Goal: Information Seeking & Learning: Learn about a topic

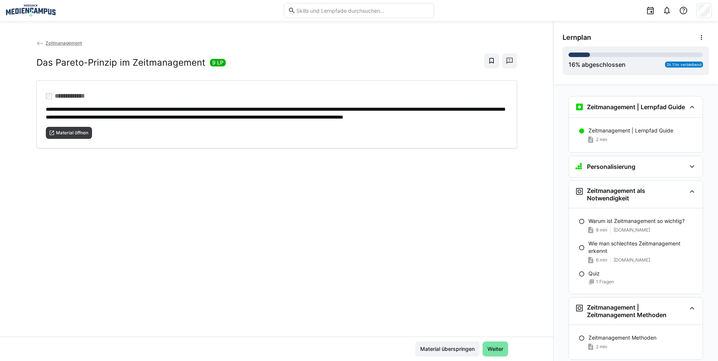
scroll to position [285, 0]
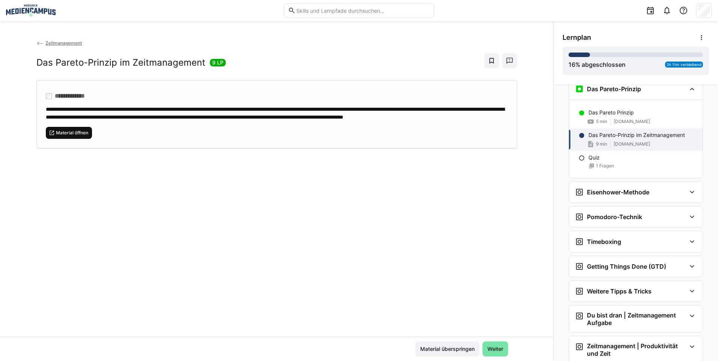
click at [73, 136] on span "Material öffnen" at bounding box center [72, 133] width 34 height 6
click at [69, 136] on span "Material öffnen" at bounding box center [72, 133] width 34 height 6
click at [455, 343] on span "Material überspringen" at bounding box center [447, 349] width 64 height 15
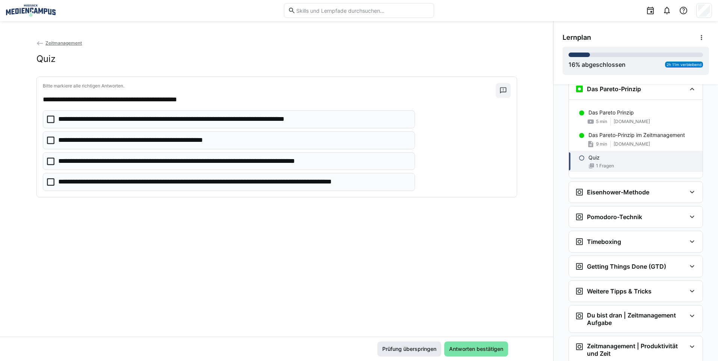
drag, startPoint x: 453, startPoint y: 351, endPoint x: 396, endPoint y: 352, distance: 57.8
click at [396, 352] on div "Prüfung überspringen Antworten bestätigen" at bounding box center [442, 349] width 131 height 15
click at [403, 353] on span "Prüfung überspringen" at bounding box center [409, 349] width 56 height 8
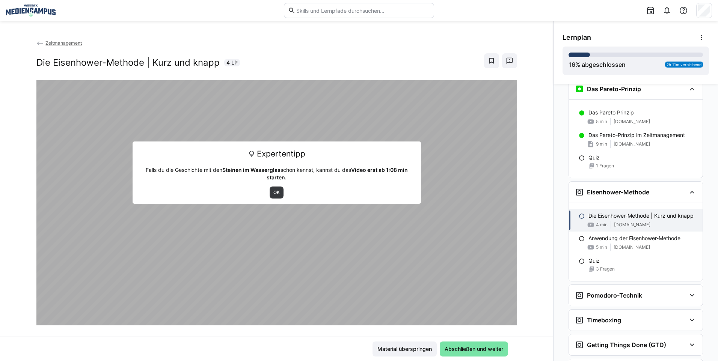
scroll to position [388, 0]
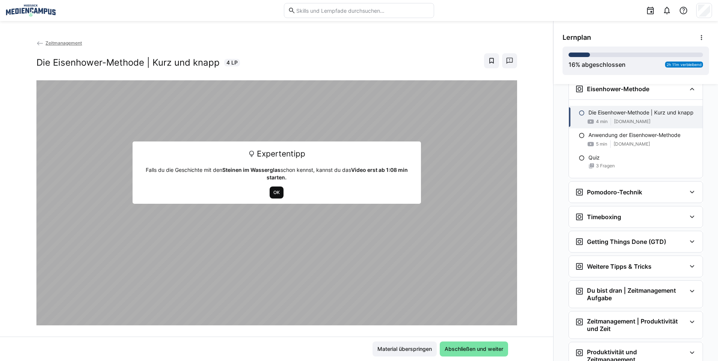
click at [274, 198] on span "OK" at bounding box center [277, 193] width 14 height 12
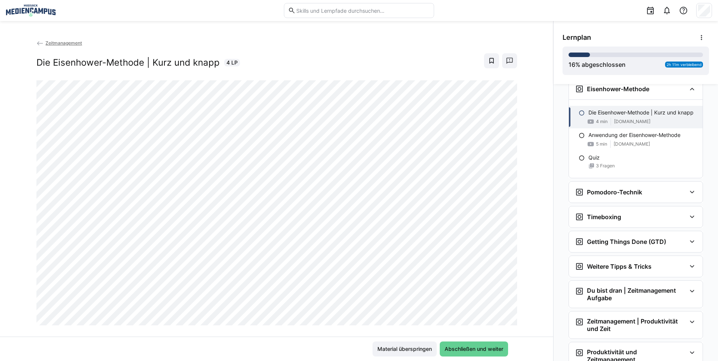
click at [444, 347] on span "Abschließen und weiter" at bounding box center [473, 349] width 61 height 8
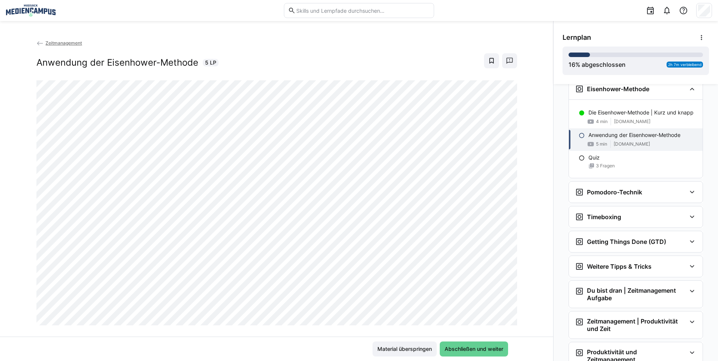
click at [453, 345] on span "Abschließen und weiter" at bounding box center [473, 349] width 61 height 8
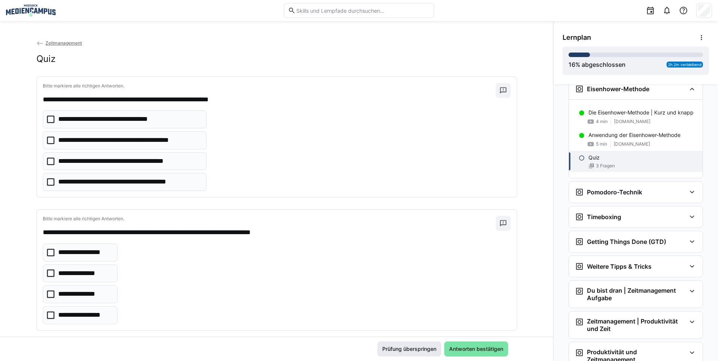
click at [422, 348] on span "Prüfung überspringen" at bounding box center [409, 349] width 56 height 8
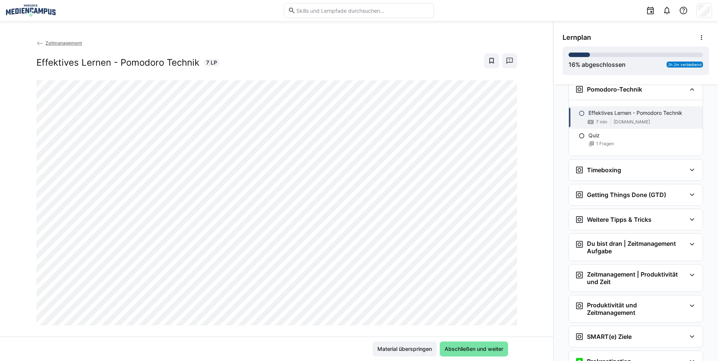
scroll to position [491, 0]
click at [473, 344] on span "Abschließen und weiter" at bounding box center [474, 349] width 68 height 15
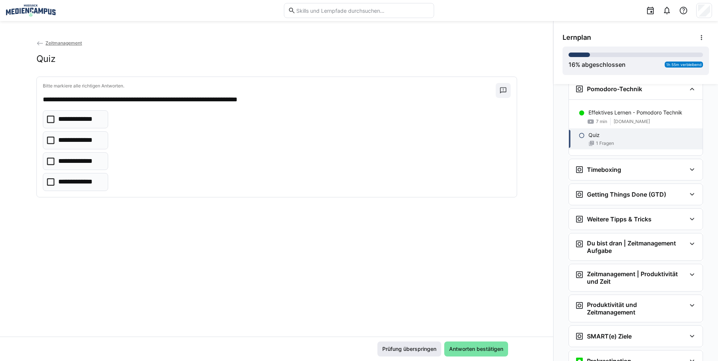
click at [430, 349] on span "Prüfung überspringen" at bounding box center [409, 349] width 56 height 8
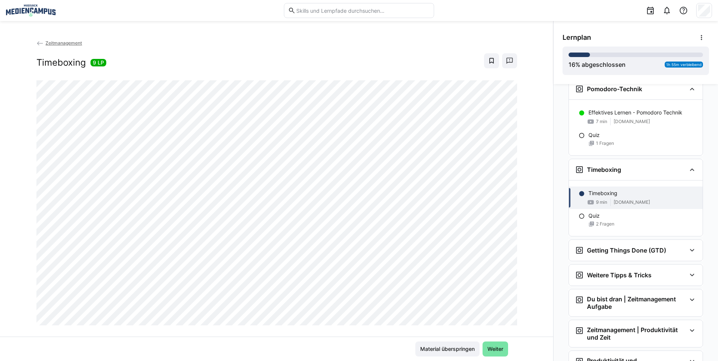
scroll to position [572, 0]
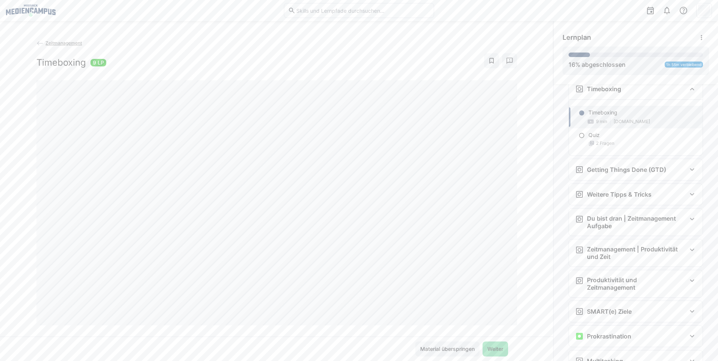
click at [494, 351] on span "Weiter" at bounding box center [495, 349] width 18 height 8
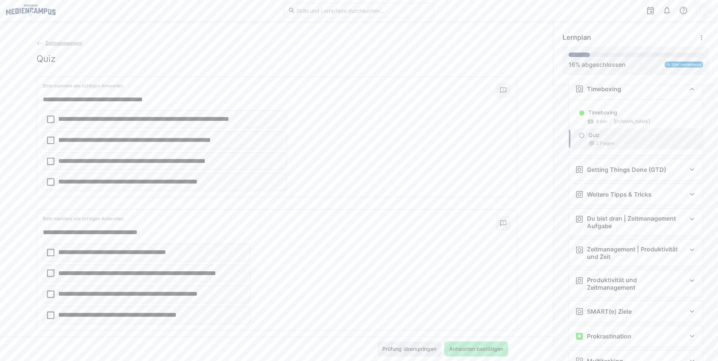
click at [417, 351] on span "Prüfung überspringen" at bounding box center [409, 349] width 56 height 8
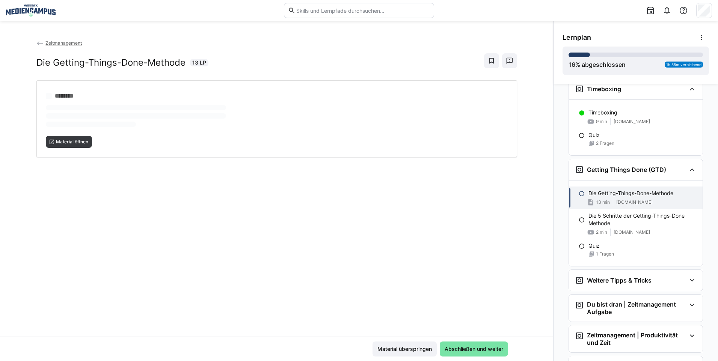
scroll to position [653, 0]
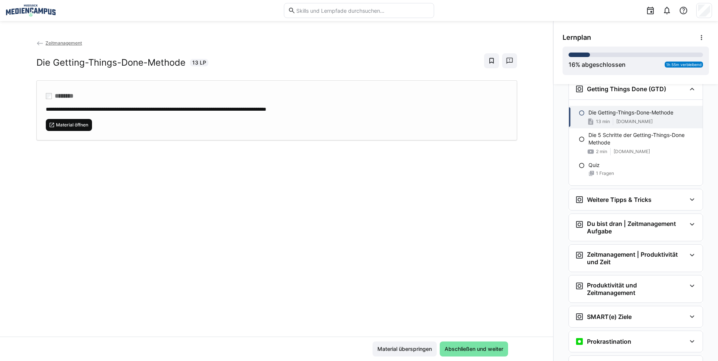
click at [77, 129] on span "Material öffnen" at bounding box center [69, 125] width 47 height 12
click at [476, 351] on span "Abschließen und weiter" at bounding box center [473, 349] width 61 height 8
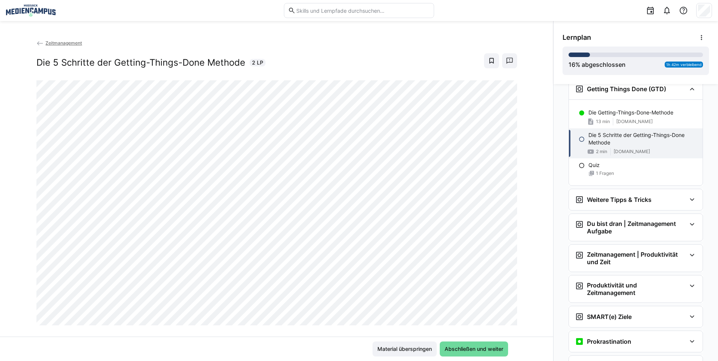
click at [449, 347] on span "Abschließen und weiter" at bounding box center [473, 349] width 61 height 8
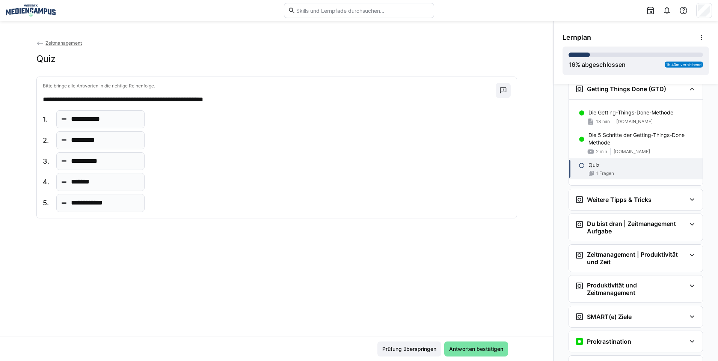
click at [449, 347] on span "Antworten bestätigen" at bounding box center [476, 349] width 56 height 8
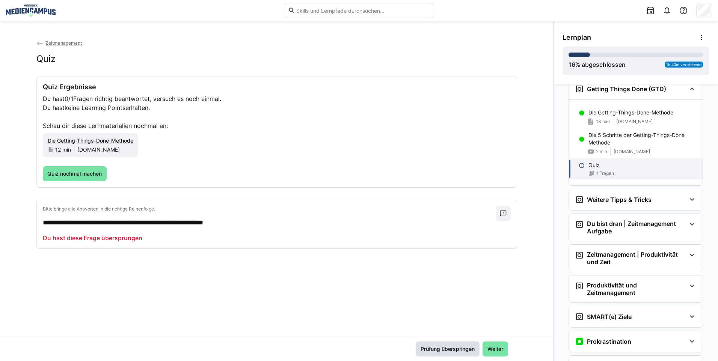
click at [419, 348] on span "Prüfung überspringen" at bounding box center [447, 349] width 56 height 8
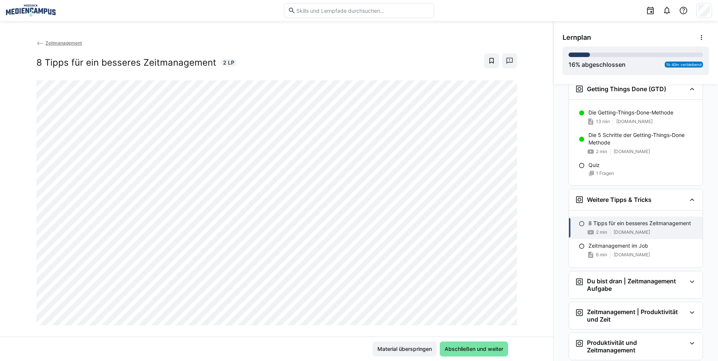
scroll to position [764, 0]
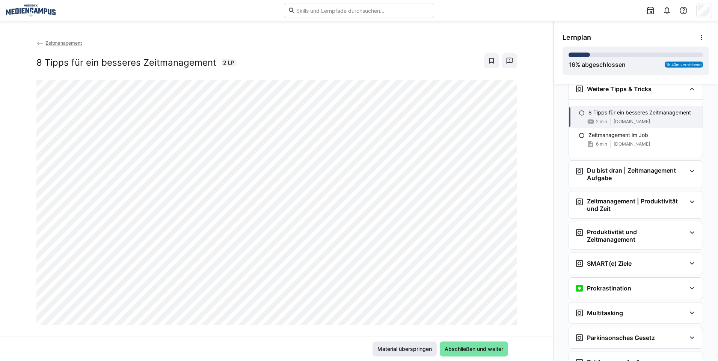
click at [416, 347] on span "Material überspringen" at bounding box center [404, 349] width 57 height 8
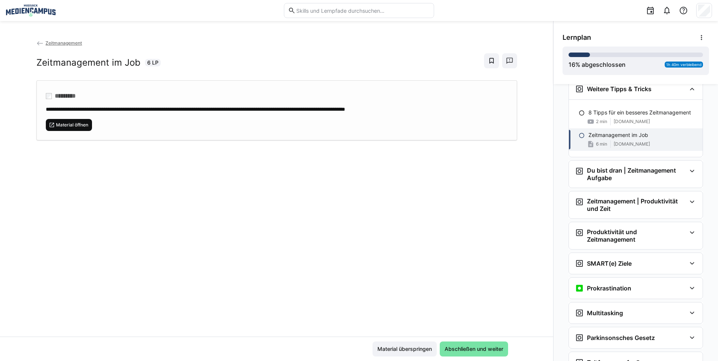
click at [74, 122] on span "Material öffnen" at bounding box center [72, 125] width 34 height 6
click at [467, 348] on span "Abschließen und weiter" at bounding box center [473, 349] width 61 height 8
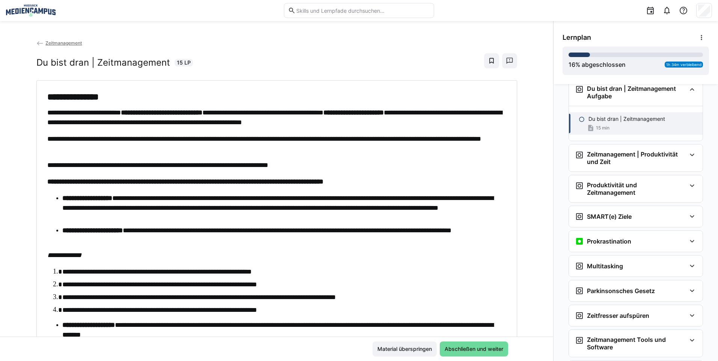
scroll to position [846, 0]
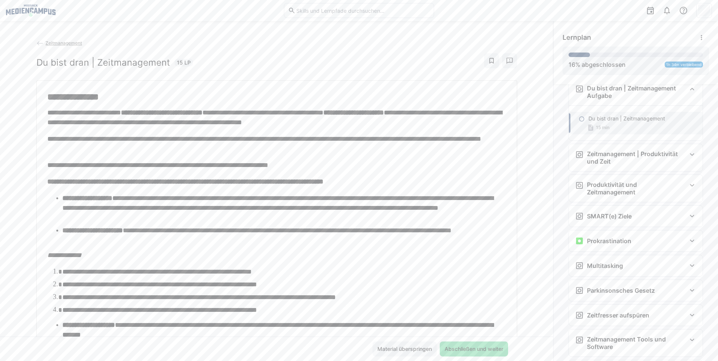
click at [461, 347] on span "Abschließen und weiter" at bounding box center [473, 349] width 61 height 8
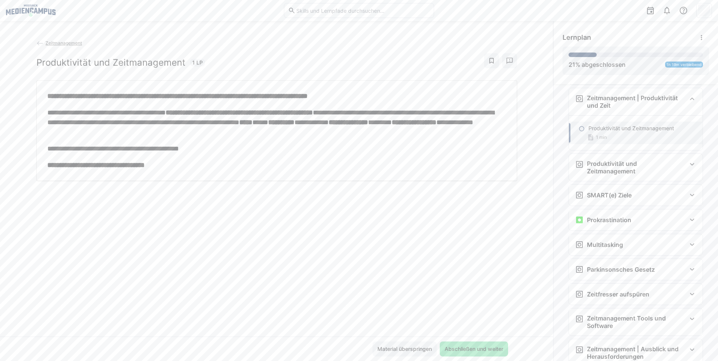
click at [461, 347] on span "Abschließen und weiter" at bounding box center [473, 349] width 61 height 8
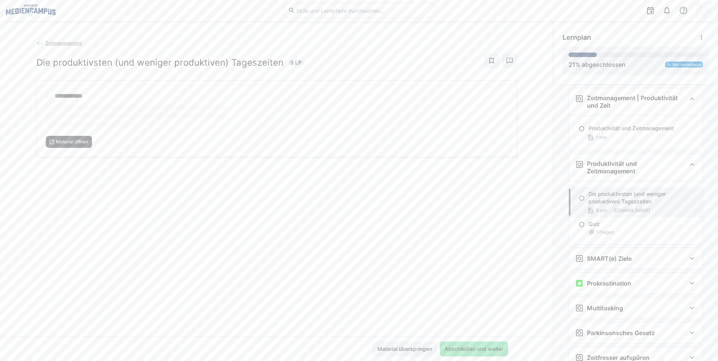
scroll to position [937, 0]
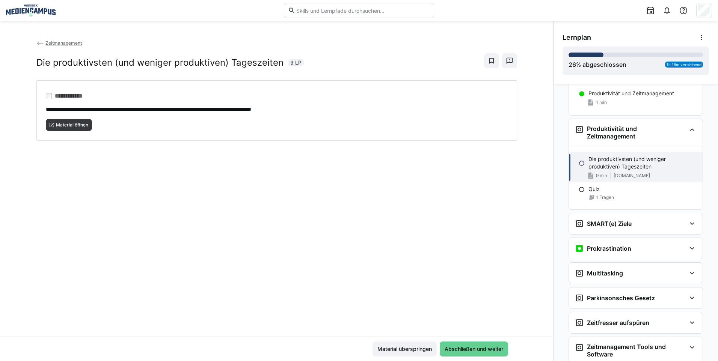
drag, startPoint x: 461, startPoint y: 347, endPoint x: 314, endPoint y: 157, distance: 240.1
click at [318, 160] on app-classroom-main-layout "**********" at bounding box center [276, 200] width 553 height 322
click at [57, 129] on span "Material öffnen" at bounding box center [69, 125] width 47 height 12
click at [465, 343] on span "Abschließen und weiter" at bounding box center [474, 349] width 68 height 15
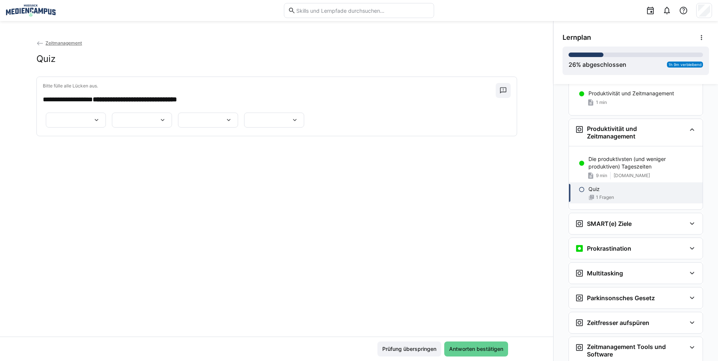
click at [465, 343] on span "Antworten bestätigen" at bounding box center [476, 349] width 64 height 15
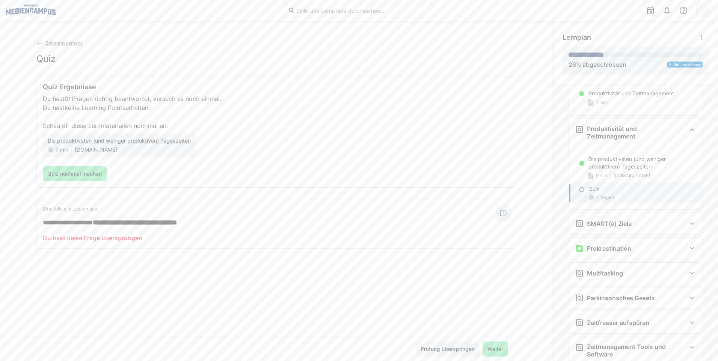
click at [465, 343] on span "Prüfung überspringen" at bounding box center [448, 349] width 64 height 15
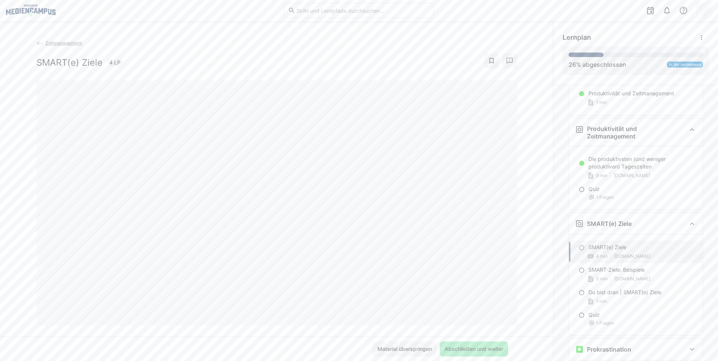
scroll to position [1000, 0]
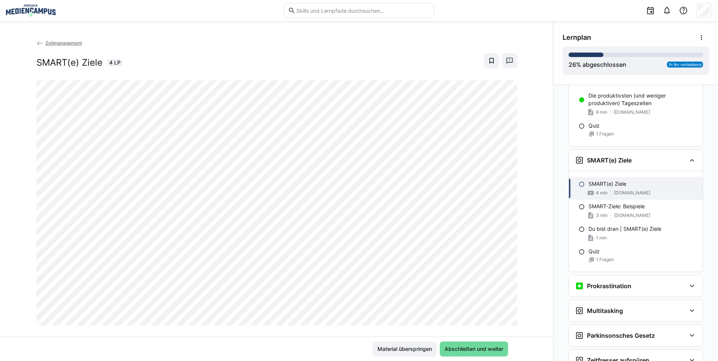
click at [447, 352] on span "Abschließen und weiter" at bounding box center [473, 349] width 61 height 8
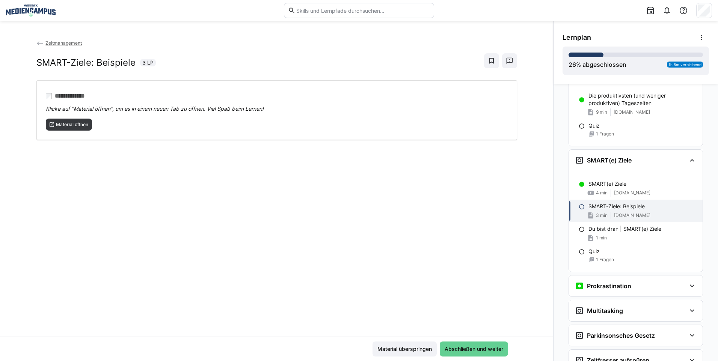
click at [449, 350] on span "Abschließen und weiter" at bounding box center [473, 349] width 61 height 8
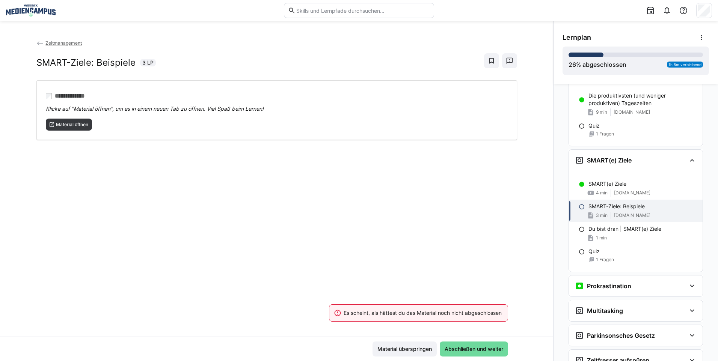
click at [458, 348] on span "Abschließen und weiter" at bounding box center [473, 349] width 61 height 8
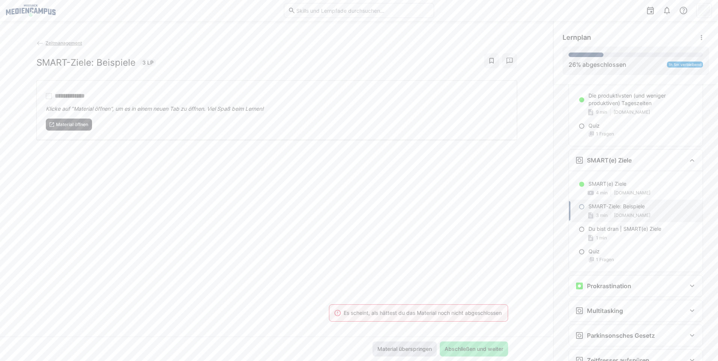
click at [401, 346] on span "Material überspringen" at bounding box center [404, 349] width 57 height 8
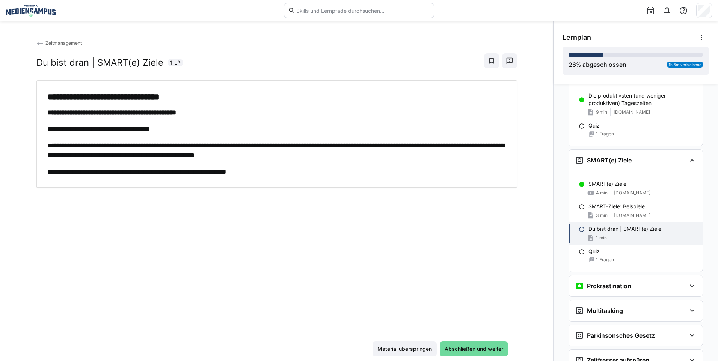
click at [470, 351] on span "Abschließen und weiter" at bounding box center [473, 349] width 61 height 8
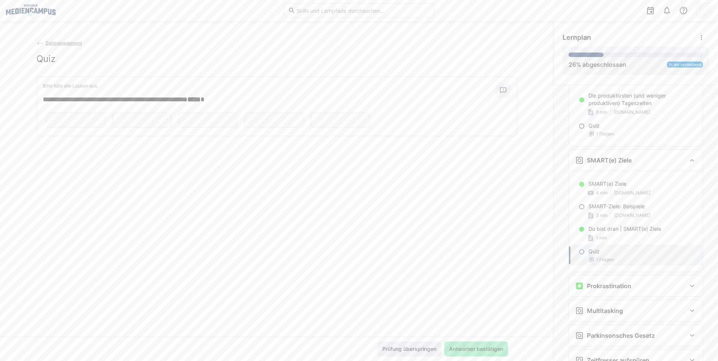
drag, startPoint x: 467, startPoint y: 348, endPoint x: 426, endPoint y: 348, distance: 41.3
click at [428, 348] on div "Prüfung überspringen Antworten bestätigen" at bounding box center [442, 349] width 131 height 15
click at [425, 348] on span "Prüfung überspringen" at bounding box center [409, 349] width 56 height 8
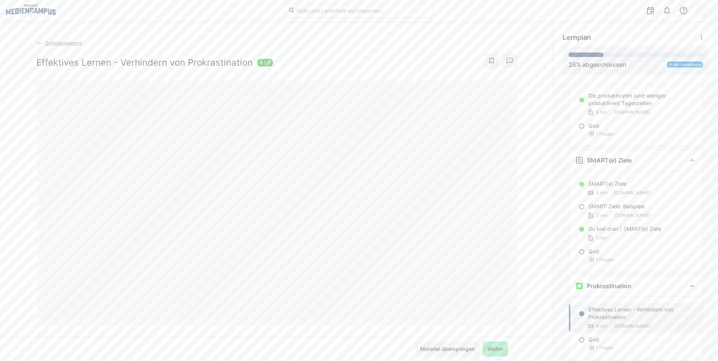
scroll to position [1101, 0]
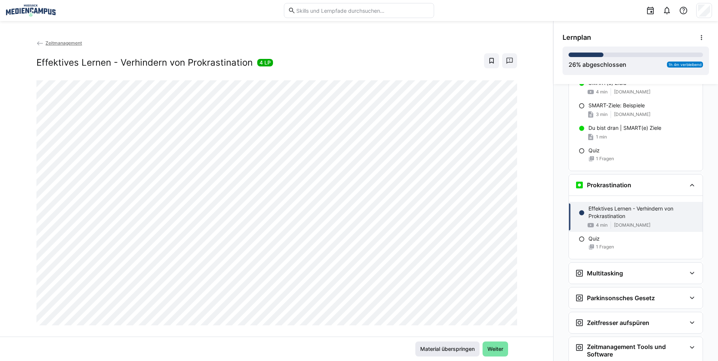
click at [450, 353] on span "Material überspringen" at bounding box center [447, 349] width 64 height 15
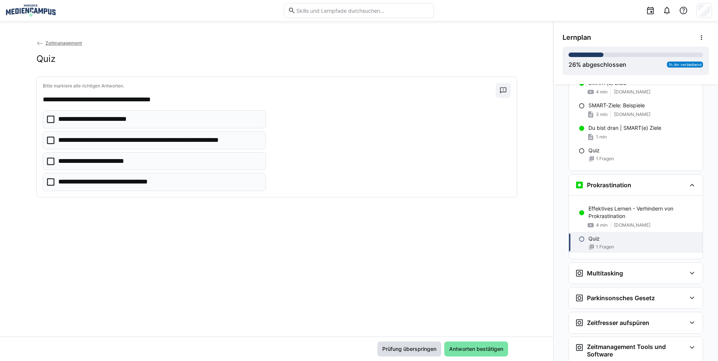
click at [420, 348] on span "Prüfung überspringen" at bounding box center [409, 349] width 56 height 8
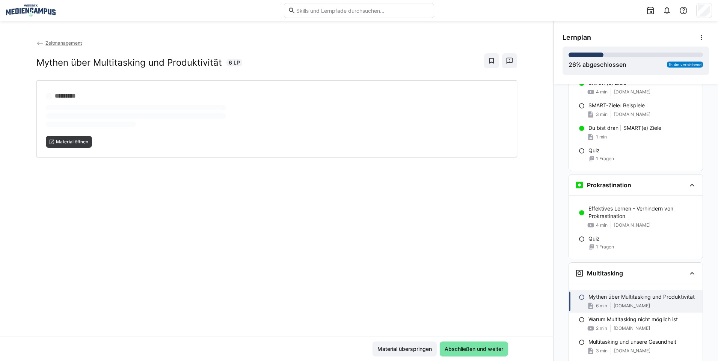
scroll to position [1164, 0]
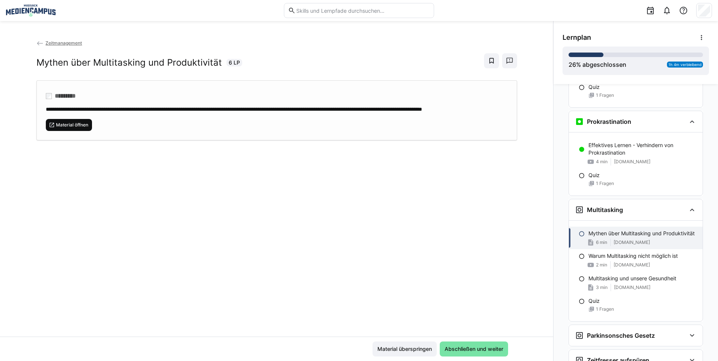
click at [76, 127] on span "Material öffnen" at bounding box center [69, 125] width 47 height 12
click at [419, 350] on span "Material überspringen" at bounding box center [404, 349] width 57 height 8
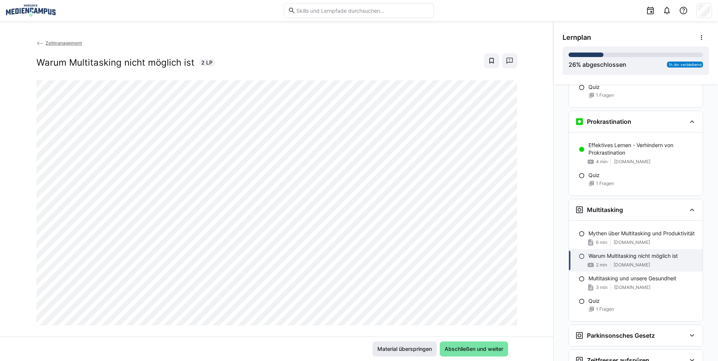
click at [421, 352] on span "Material überspringen" at bounding box center [404, 349] width 57 height 8
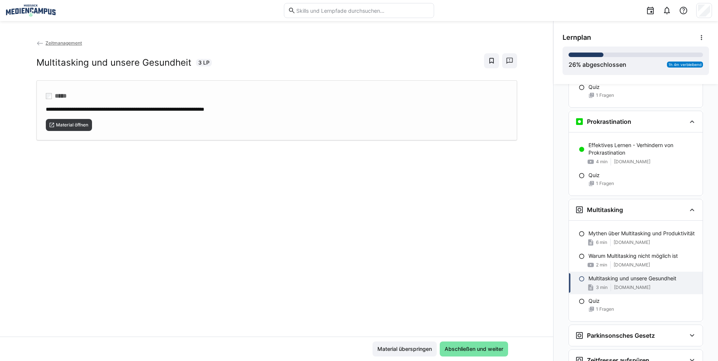
drag, startPoint x: 392, startPoint y: 350, endPoint x: 181, endPoint y: 125, distance: 308.4
click at [205, 125] on app-classroom-main-layout "**********" at bounding box center [276, 200] width 553 height 322
click at [76, 123] on span "Material öffnen" at bounding box center [72, 125] width 34 height 6
click at [470, 353] on span "Abschließen und weiter" at bounding box center [474, 349] width 68 height 15
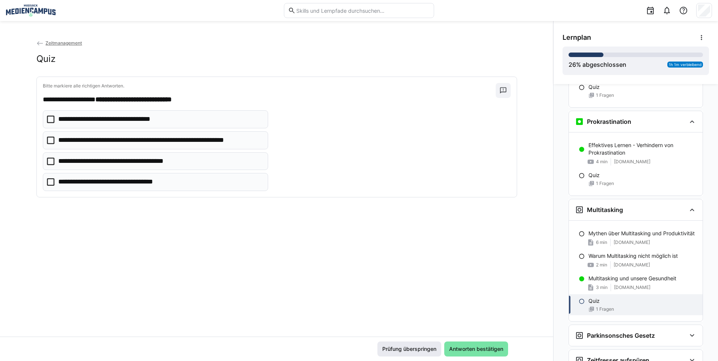
click at [394, 347] on span "Prüfung überspringen" at bounding box center [409, 349] width 56 height 8
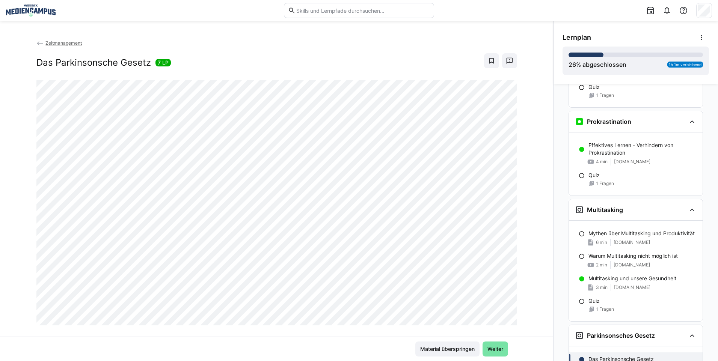
scroll to position [1265, 0]
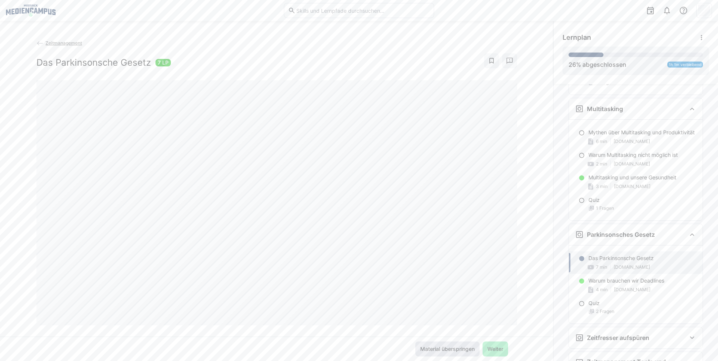
click at [450, 345] on span "Material überspringen" at bounding box center [447, 349] width 64 height 15
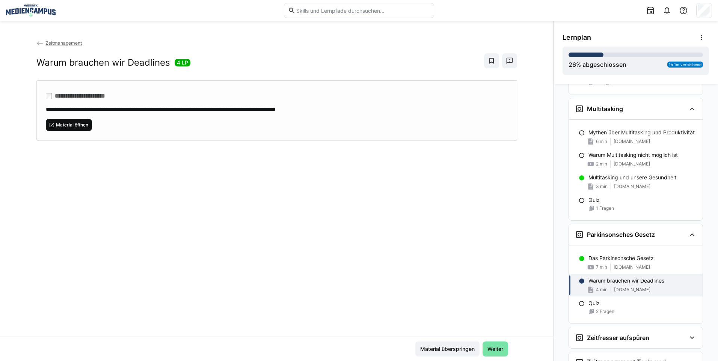
click at [74, 122] on span "Material öffnen" at bounding box center [72, 125] width 34 height 6
click at [457, 348] on span "Material überspringen" at bounding box center [447, 349] width 57 height 8
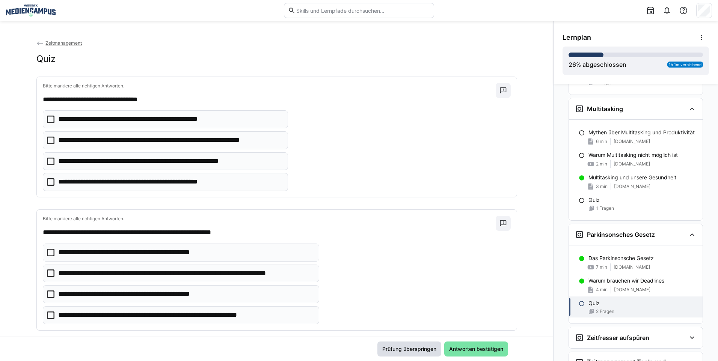
click at [434, 353] on span "Prüfung überspringen" at bounding box center [409, 349] width 64 height 15
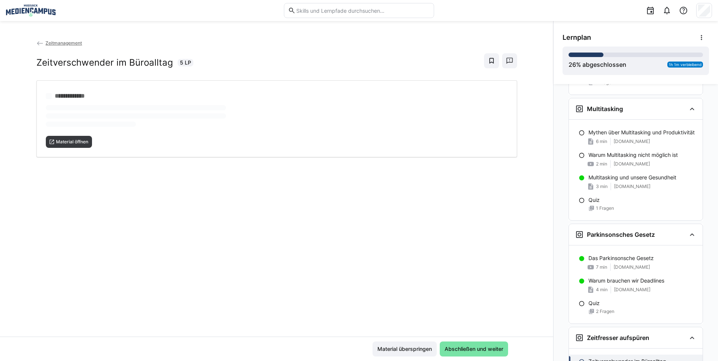
scroll to position [1344, 0]
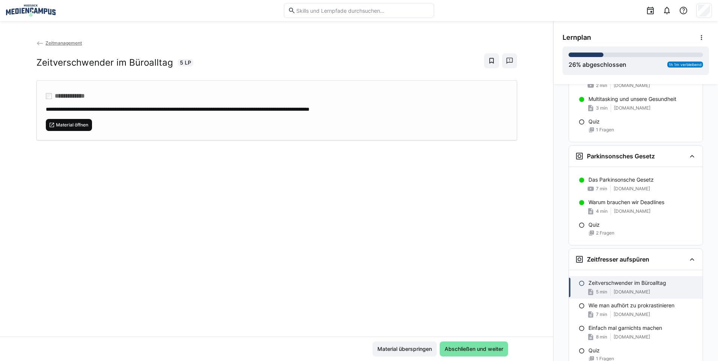
click at [74, 122] on span "Material öffnen" at bounding box center [72, 125] width 34 height 6
click at [420, 346] on span "Material überspringen" at bounding box center [404, 349] width 57 height 8
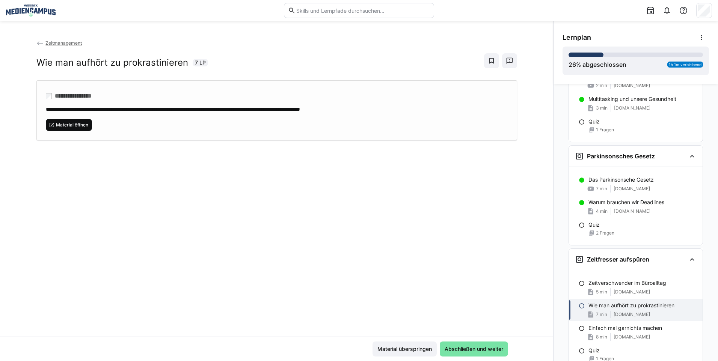
click at [78, 129] on span "Material öffnen" at bounding box center [69, 125] width 47 height 12
click at [401, 349] on span "Material überspringen" at bounding box center [404, 349] width 57 height 8
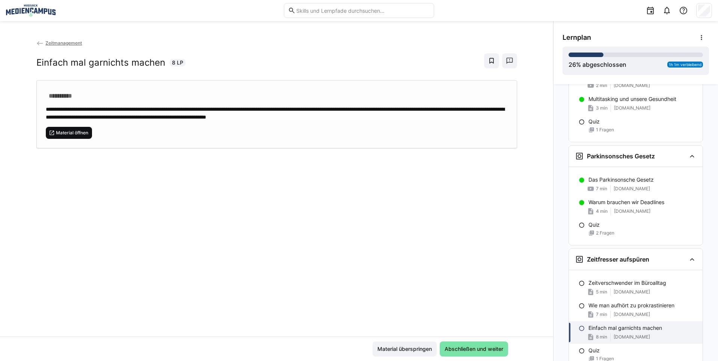
click at [87, 134] on span "Material öffnen" at bounding box center [72, 133] width 34 height 6
click at [404, 346] on span "Material überspringen" at bounding box center [404, 349] width 57 height 8
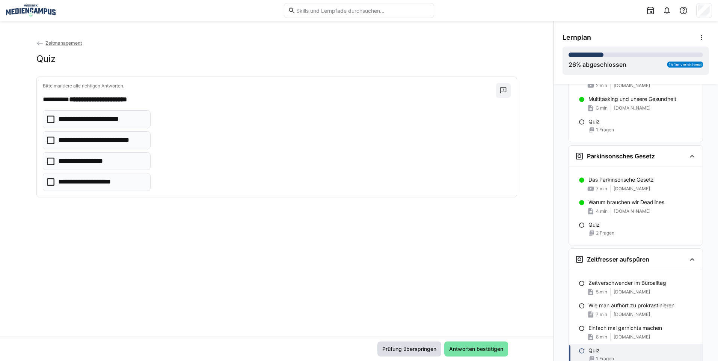
click at [425, 349] on span "Prüfung überspringen" at bounding box center [409, 349] width 56 height 8
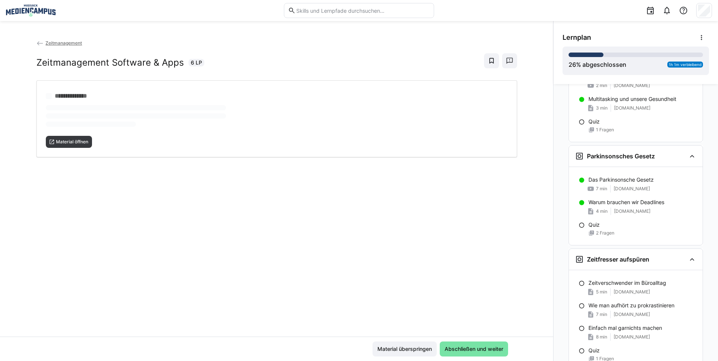
scroll to position [1445, 0]
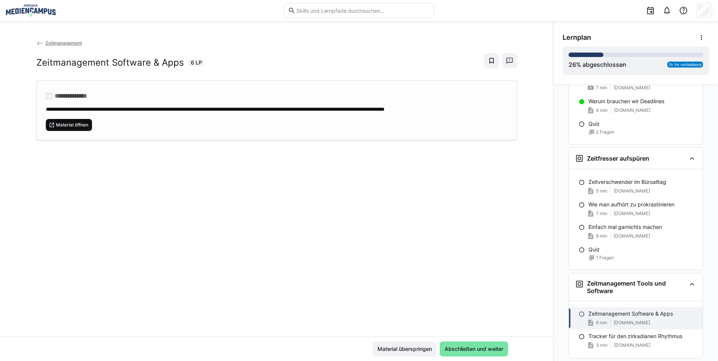
click at [64, 128] on span "Material öffnen" at bounding box center [69, 125] width 47 height 12
click at [421, 352] on span "Material überspringen" at bounding box center [404, 349] width 57 height 8
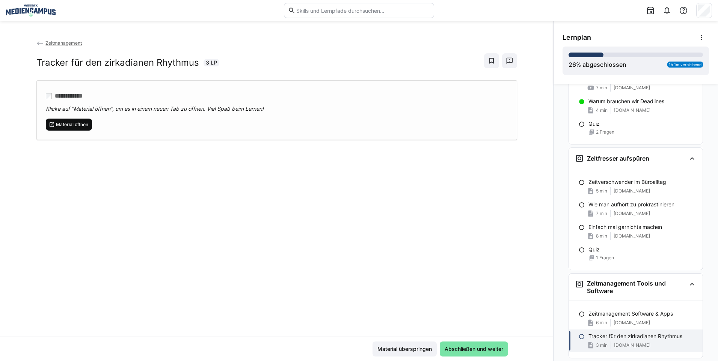
click at [68, 120] on span "Material öffnen" at bounding box center [69, 125] width 47 height 12
click at [420, 351] on span "Material überspringen" at bounding box center [404, 349] width 57 height 8
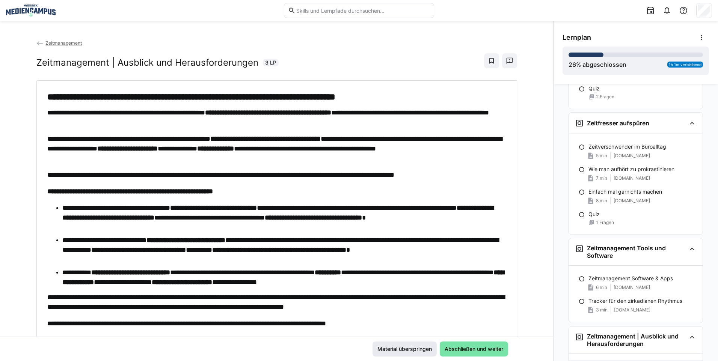
scroll to position [1502, 0]
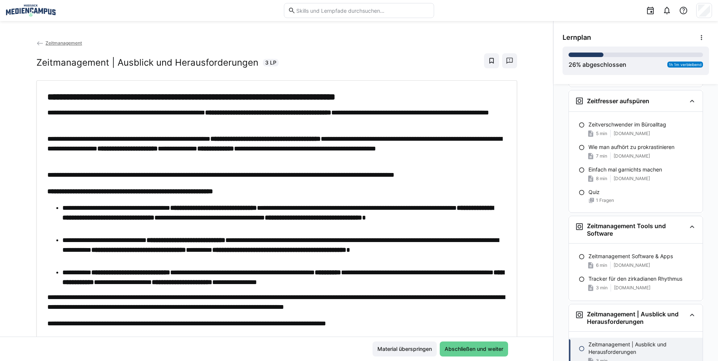
click at [445, 349] on span "Abschließen und weiter" at bounding box center [473, 349] width 61 height 8
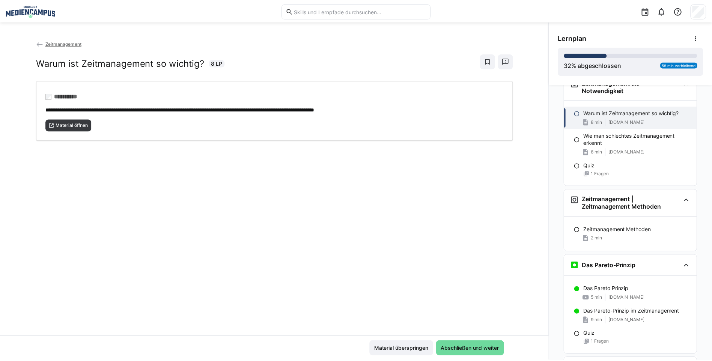
scroll to position [102, 0]
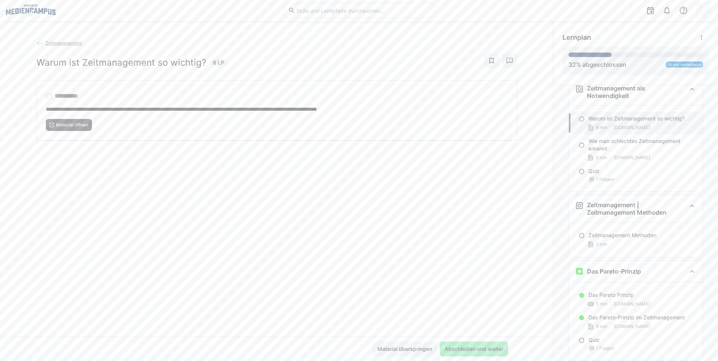
click at [54, 41] on span "Zeitmanagement" at bounding box center [63, 43] width 36 height 6
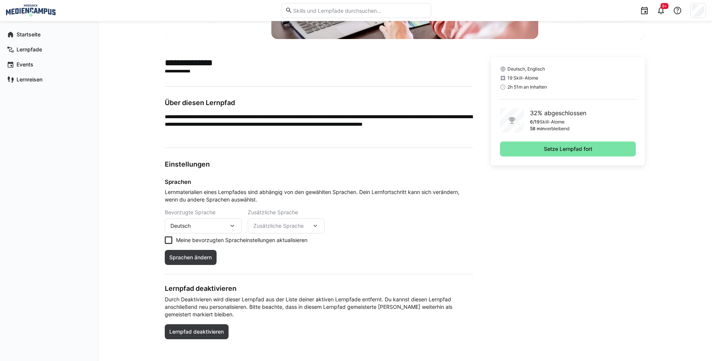
scroll to position [113, 0]
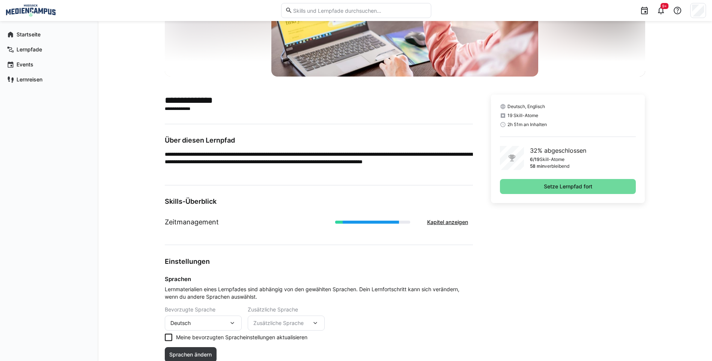
click at [552, 190] on span "Setze Lernpfad fort" at bounding box center [568, 187] width 51 height 8
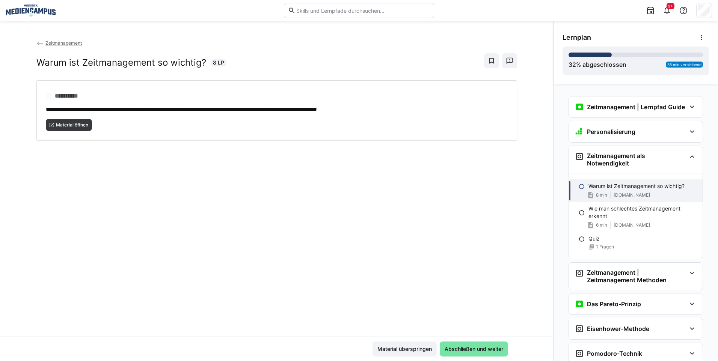
scroll to position [68, 0]
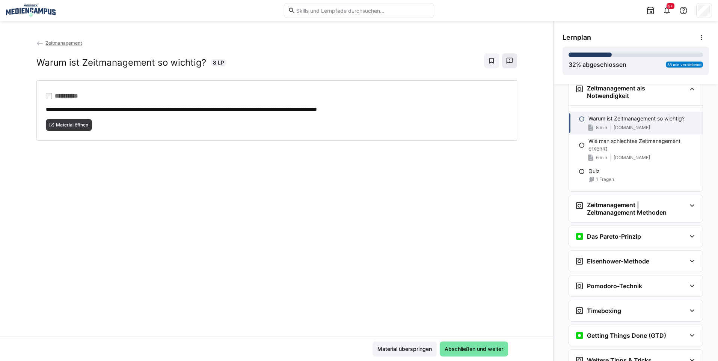
click at [506, 63] on eds-icon at bounding box center [510, 61] width 8 height 8
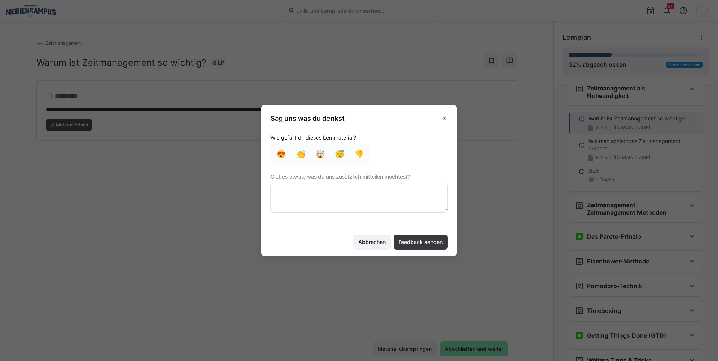
click at [303, 202] on textarea at bounding box center [358, 198] width 177 height 30
type textarea "SMART Methode erhöht Ein Link wird durch GRZ geblockt"
click at [438, 245] on span "Feedback senden" at bounding box center [420, 242] width 47 height 8
